Goal: Task Accomplishment & Management: Manage account settings

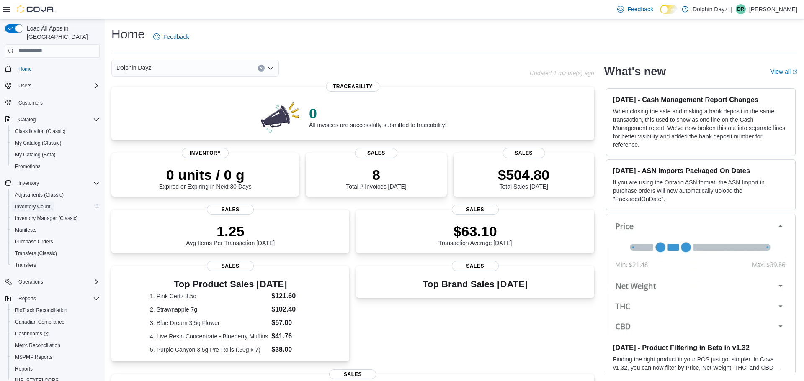
click at [46, 204] on span "Inventory Count" at bounding box center [33, 207] width 36 height 7
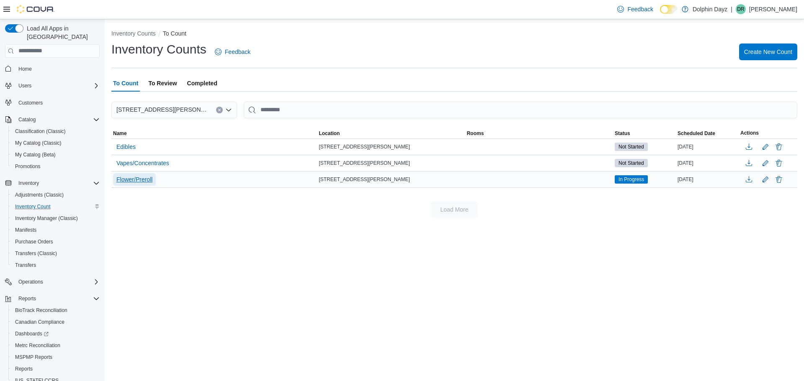
click at [148, 179] on span "Flower/Preroll" at bounding box center [134, 179] width 36 height 8
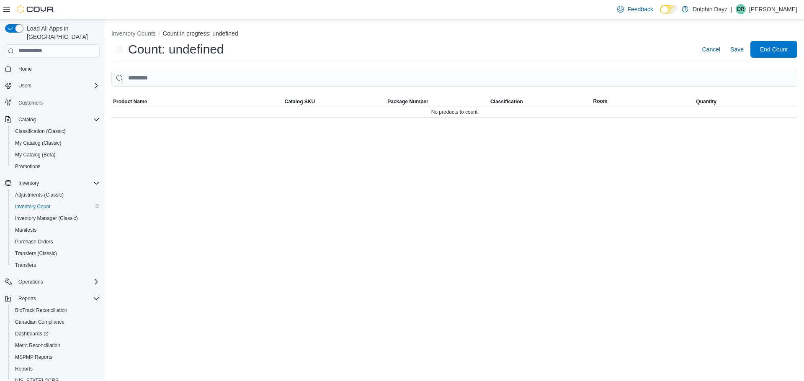
click at [148, 179] on div "Inventory Counts Count in progress: undefined Count: undefined Cancel Save End …" at bounding box center [454, 200] width 699 height 362
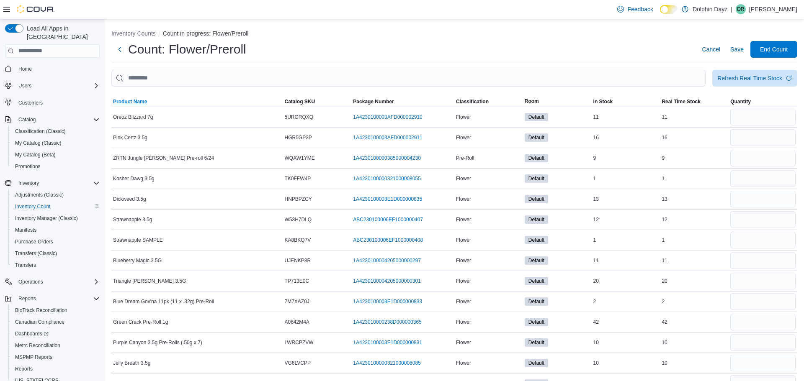
click at [142, 99] on span "Product Name" at bounding box center [130, 101] width 34 height 7
click at [125, 34] on button "Inventory Counts" at bounding box center [133, 33] width 44 height 7
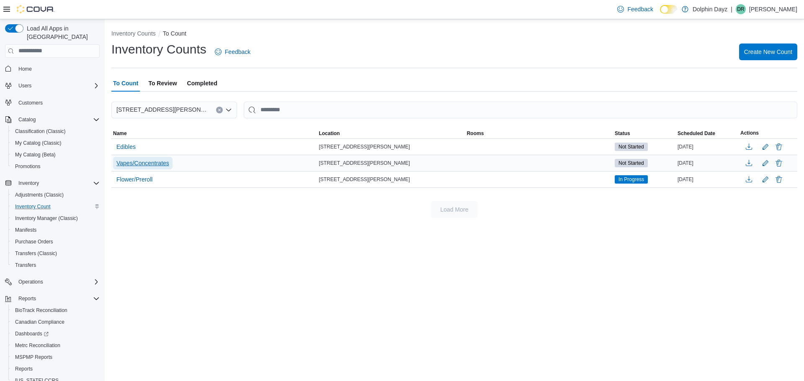
click at [134, 165] on span "Vapes/Concentrates" at bounding box center [142, 163] width 53 height 8
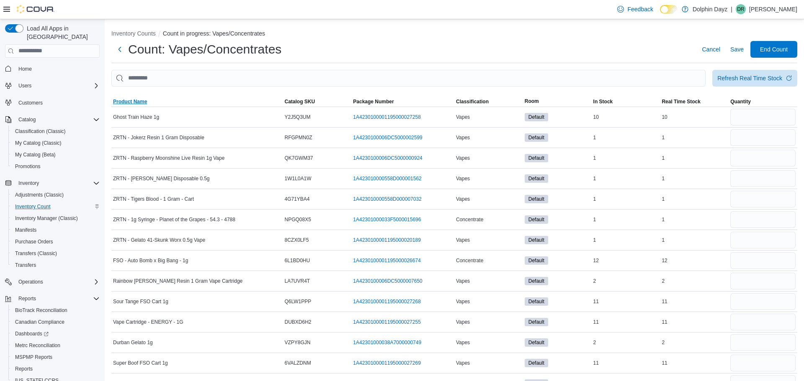
click at [142, 105] on span "Product Name" at bounding box center [197, 102] width 172 height 10
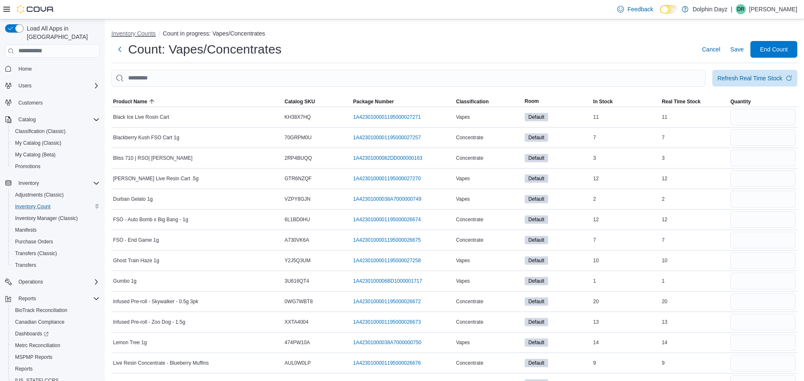
click at [134, 32] on button "Inventory Counts" at bounding box center [133, 33] width 44 height 7
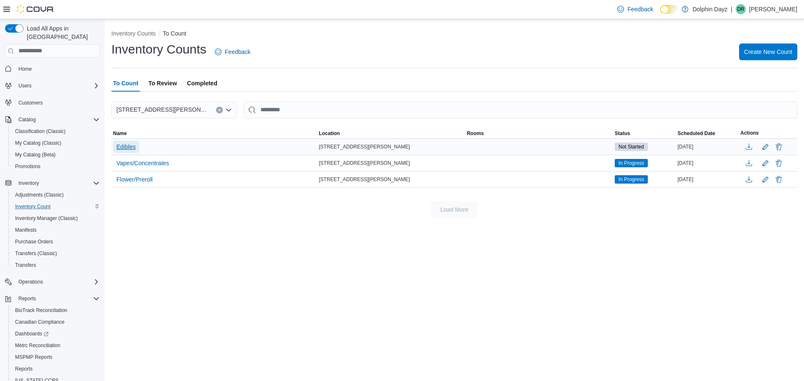
click at [127, 149] on span "Edibles" at bounding box center [125, 147] width 19 height 8
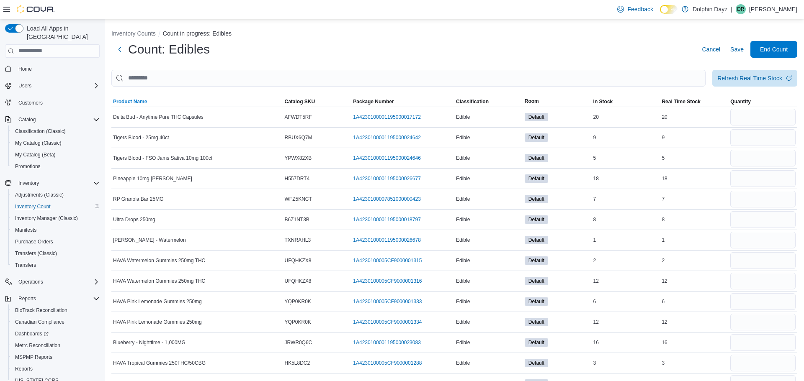
click at [139, 106] on span "Product Name" at bounding box center [197, 102] width 172 height 10
click at [41, 140] on span "My Catalog (Classic)" at bounding box center [38, 143] width 46 height 7
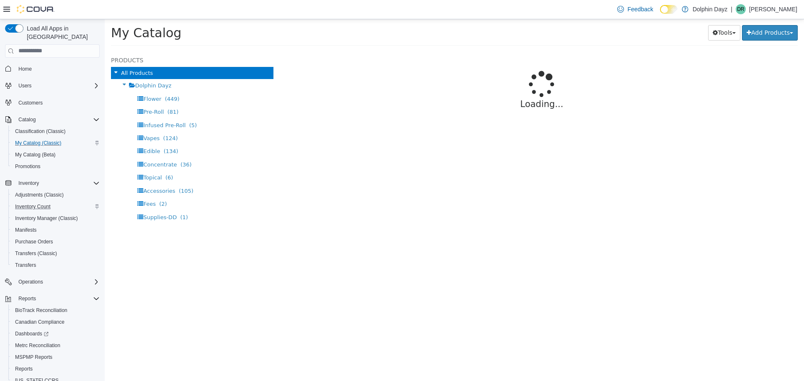
select select "**********"
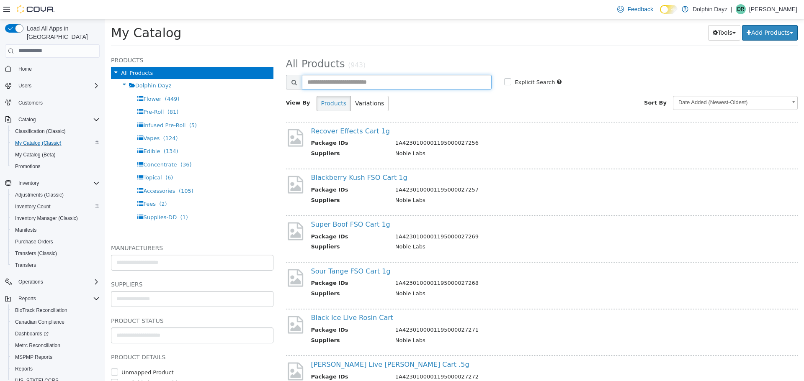
click at [335, 78] on input "text" at bounding box center [397, 82] width 190 height 15
type input "****"
select select "**********"
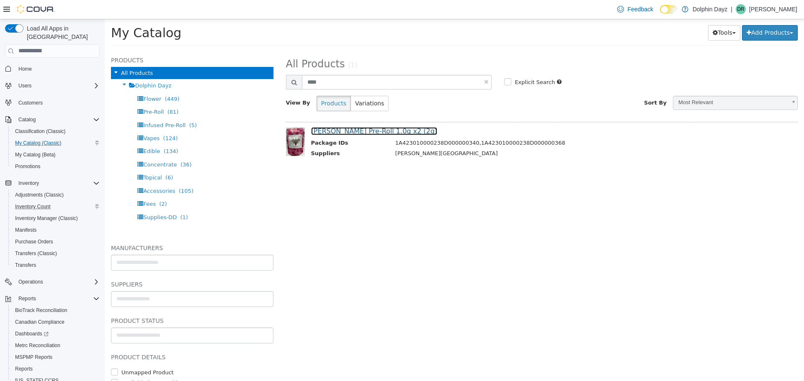
click at [360, 130] on link "Jack Herer Pre-Roll 1.0g x2 (2g)" at bounding box center [374, 131] width 126 height 8
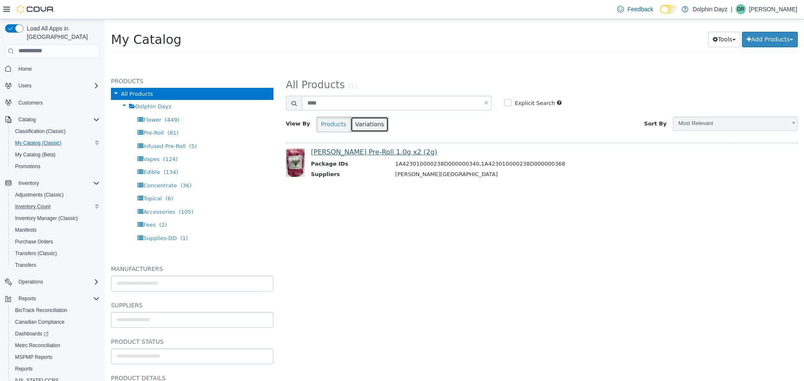
click at [360, 130] on button "Variations" at bounding box center [369, 123] width 38 height 15
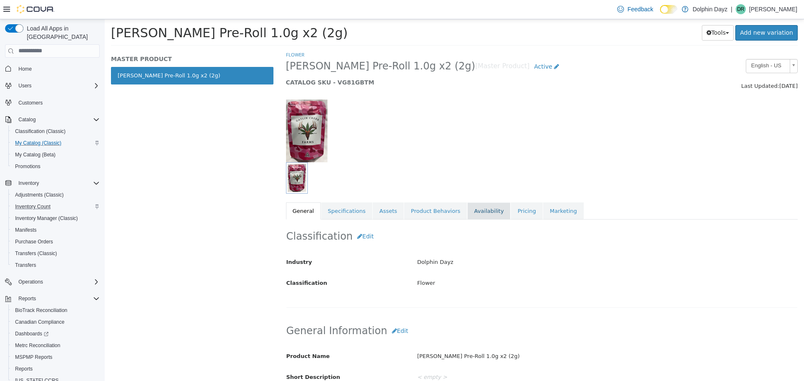
click at [475, 212] on link "Availability" at bounding box center [488, 211] width 43 height 18
